Goal: Task Accomplishment & Management: Complete application form

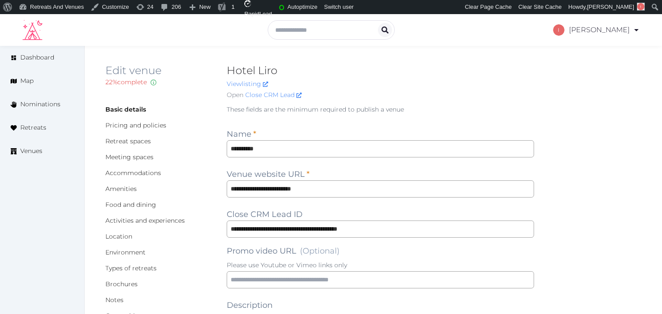
click at [260, 70] on h2 "Hotel Liro" at bounding box center [380, 70] width 307 height 14
copy h2 "Hotel Liro"
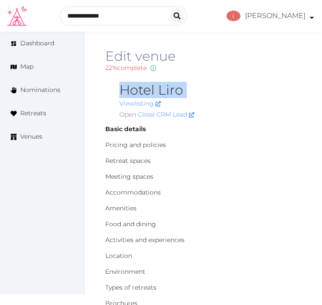
copy h2 "Hotel Liro"
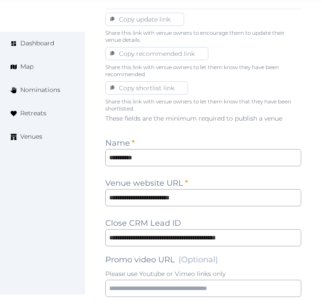
scroll to position [539, 0]
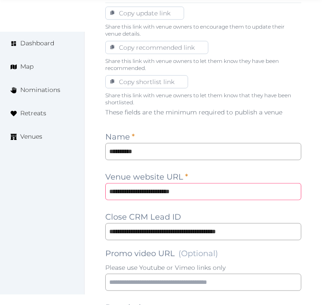
click at [178, 197] on input "**********" at bounding box center [203, 191] width 196 height 17
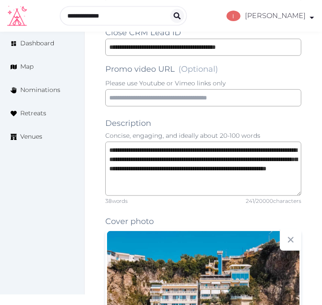
scroll to position [490, 0]
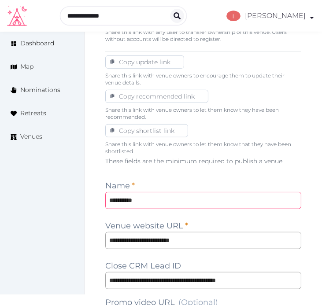
click at [137, 199] on input "**********" at bounding box center [203, 200] width 196 height 17
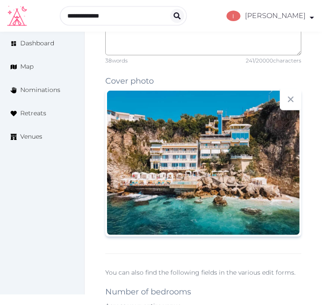
scroll to position [930, 0]
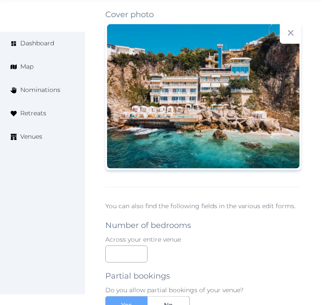
click at [267, 182] on div "**********" at bounding box center [203, 230] width 196 height 1028
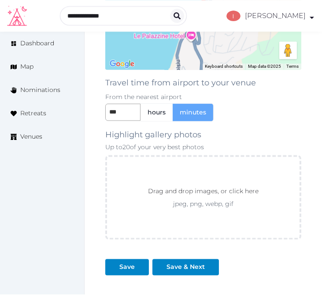
scroll to position [1272, 0]
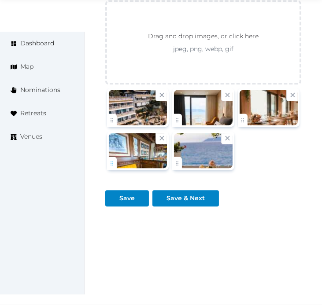
scroll to position [1512, 0]
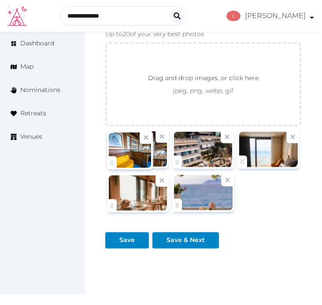
drag, startPoint x: 113, startPoint y: 204, endPoint x: 108, endPoint y: 152, distance: 52.6
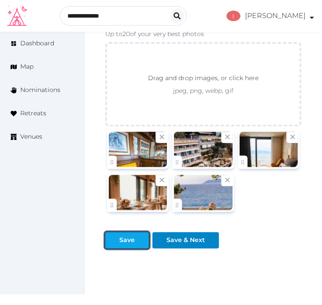
click at [121, 244] on div "Save" at bounding box center [126, 240] width 15 height 9
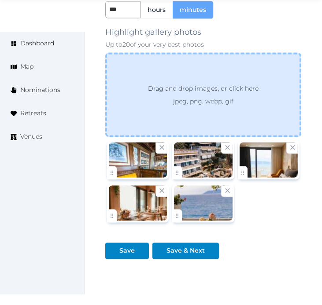
scroll to position [1555, 0]
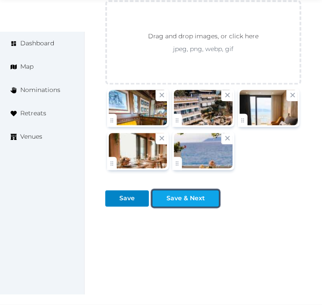
click at [182, 197] on div "Save & Next" at bounding box center [186, 198] width 38 height 9
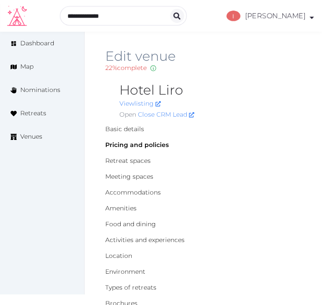
click at [227, 119] on div "Open Close CRM Lead" at bounding box center [210, 114] width 182 height 9
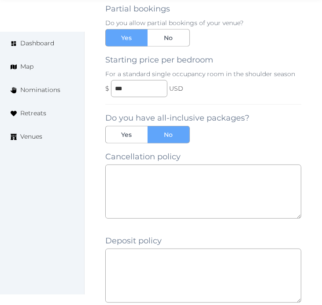
scroll to position [917, 0]
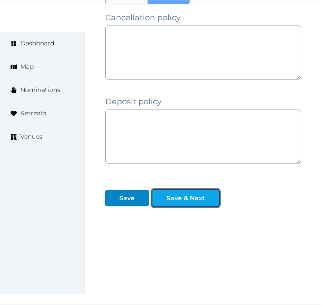
click at [203, 203] on div "Save & Next" at bounding box center [186, 198] width 38 height 9
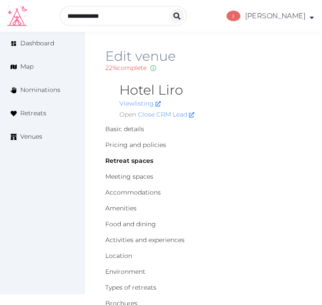
click at [256, 74] on div "Edit venue 22 % complete Fill out all the fields in your listing to increase it…" at bounding box center [203, 66] width 196 height 34
click at [272, 67] on div "22 % complete Fill out all the fields in your listing to increase its completio…" at bounding box center [203, 67] width 196 height 9
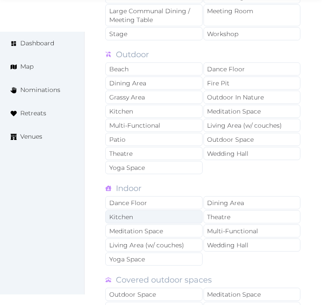
scroll to position [636, 0]
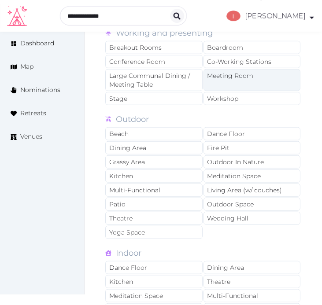
click at [227, 78] on div "Meeting Room" at bounding box center [252, 80] width 97 height 22
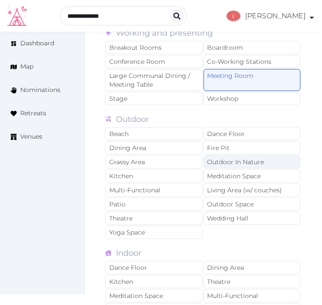
click at [230, 162] on div "Outdoor In Nature" at bounding box center [252, 162] width 97 height 13
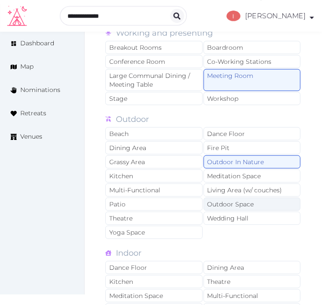
click at [240, 205] on div "Outdoor Space" at bounding box center [252, 204] width 97 height 13
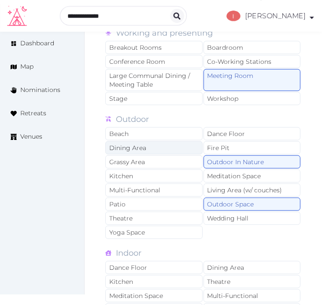
click at [148, 149] on div "Dining Area" at bounding box center [153, 147] width 97 height 13
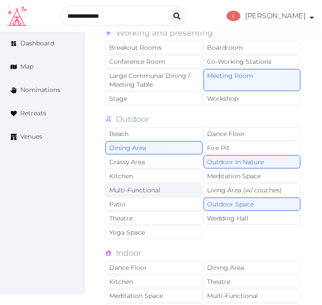
click at [170, 192] on div "Multi-Functional" at bounding box center [153, 190] width 97 height 13
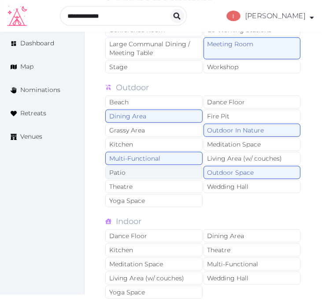
scroll to position [685, 0]
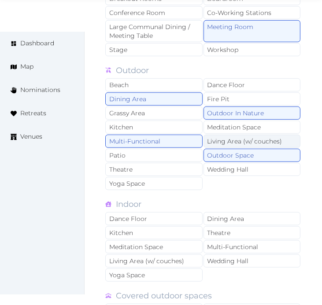
click at [234, 139] on div "Living Area (w/ couches)" at bounding box center [252, 141] width 97 height 13
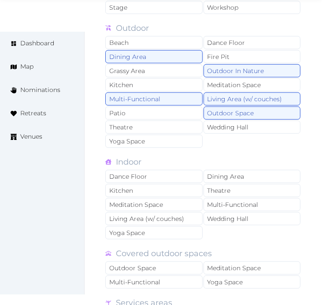
scroll to position [783, 0]
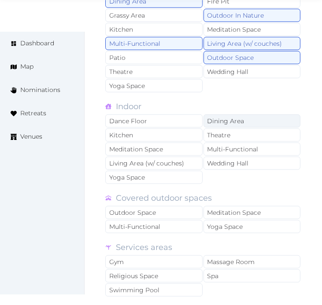
click at [229, 120] on div "Dining Area" at bounding box center [252, 121] width 97 height 13
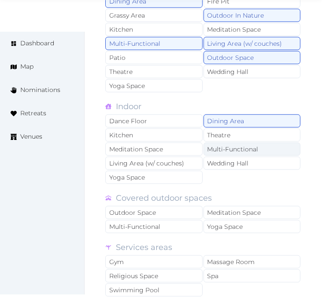
click at [234, 148] on div "Multi-Functional" at bounding box center [252, 149] width 97 height 13
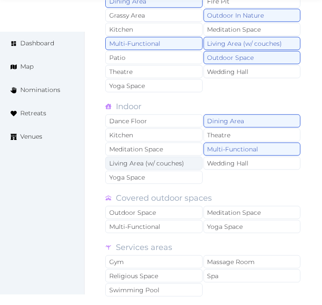
click at [192, 163] on div "Living Area (w/ couches)" at bounding box center [153, 163] width 97 height 13
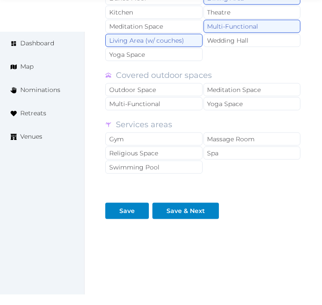
scroll to position [921, 0]
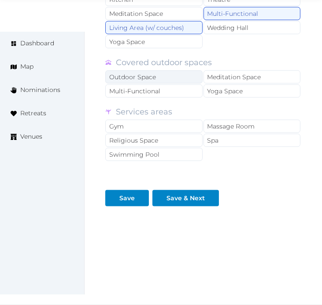
click at [171, 76] on div "Outdoor Space" at bounding box center [153, 77] width 97 height 13
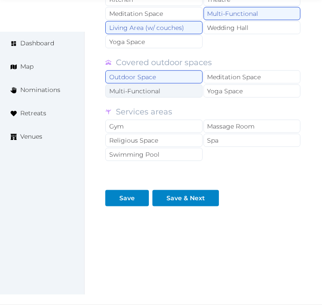
click at [170, 91] on div "Multi-Functional" at bounding box center [153, 91] width 97 height 13
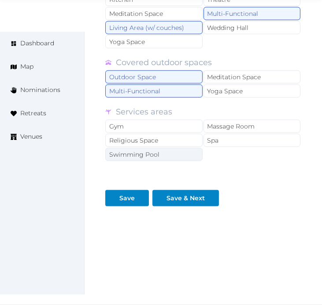
click at [195, 153] on div "Swimming Pool" at bounding box center [153, 154] width 97 height 13
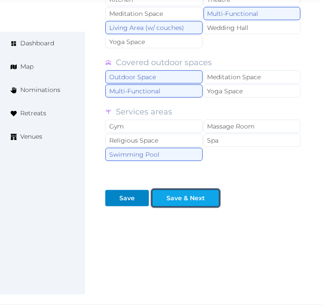
click at [191, 204] on button "Save & Next" at bounding box center [185, 198] width 67 height 16
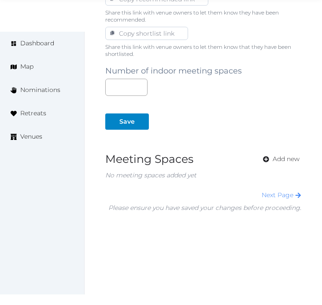
scroll to position [593, 0]
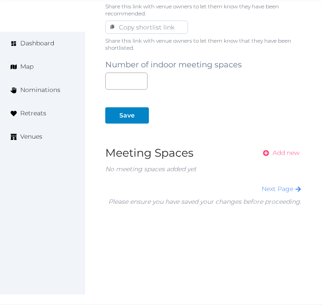
click at [276, 150] on span "Add new" at bounding box center [286, 153] width 27 height 9
